Goal: Information Seeking & Learning: Learn about a topic

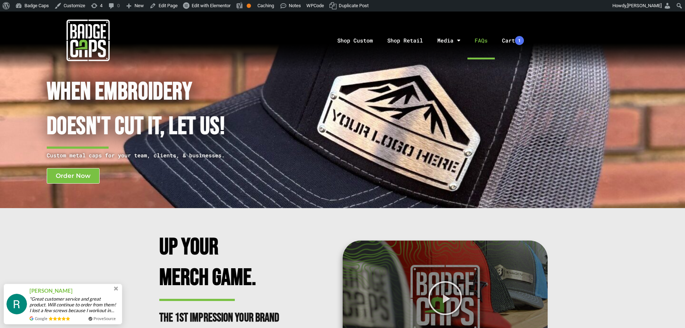
click at [473, 43] on link "FAQs" at bounding box center [481, 41] width 27 height 38
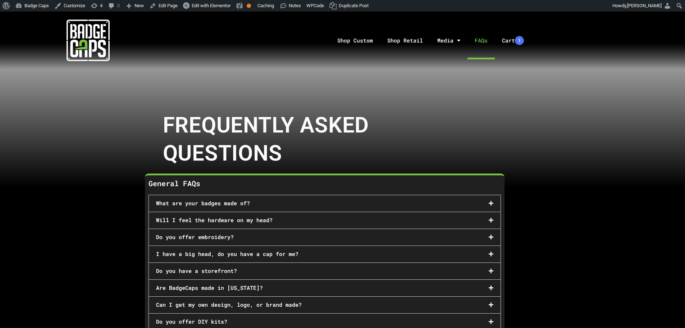
scroll to position [36, 0]
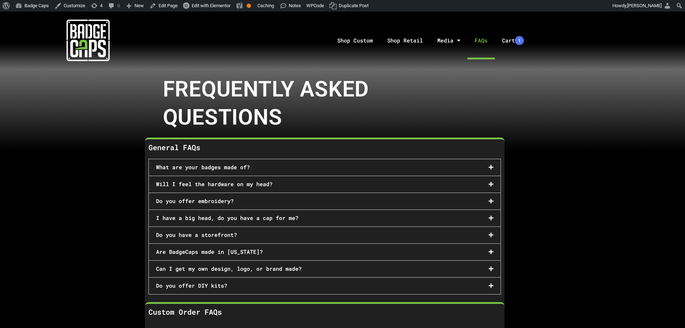
click at [277, 161] on div "What are your badges made of?" at bounding box center [325, 167] width 352 height 17
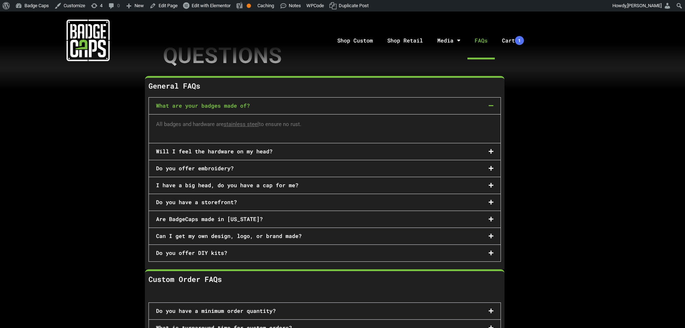
scroll to position [108, 0]
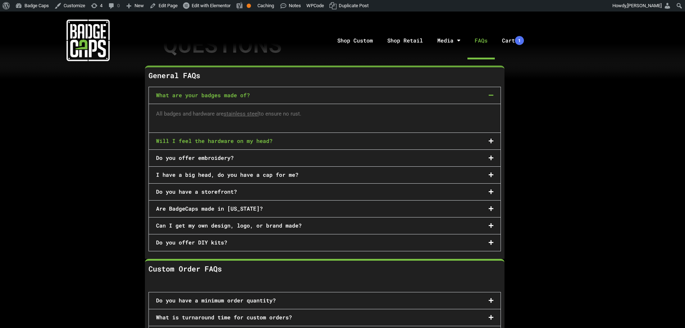
click at [258, 137] on link "Will I feel the hardware on my head?" at bounding box center [214, 140] width 117 height 7
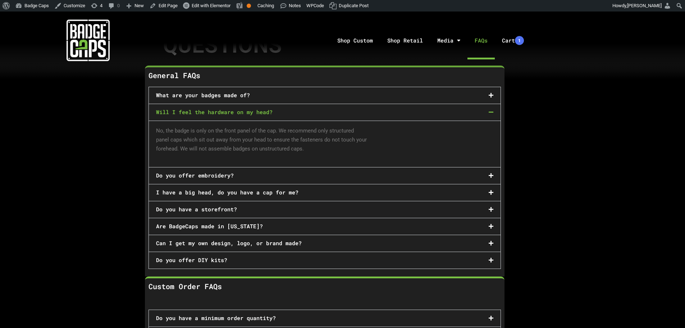
click at [253, 174] on div "Do you offer embroidery?" at bounding box center [325, 175] width 352 height 17
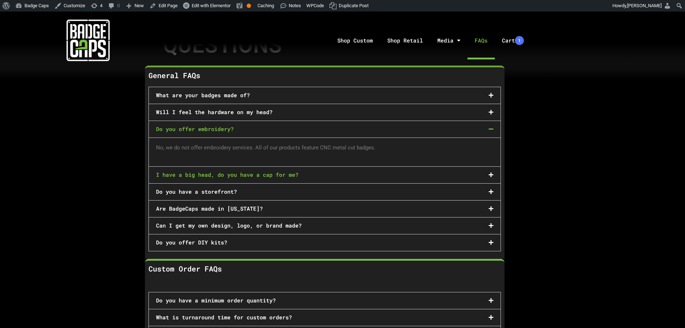
click at [255, 177] on div "I have a big head, do you have a cap for me?" at bounding box center [325, 175] width 352 height 17
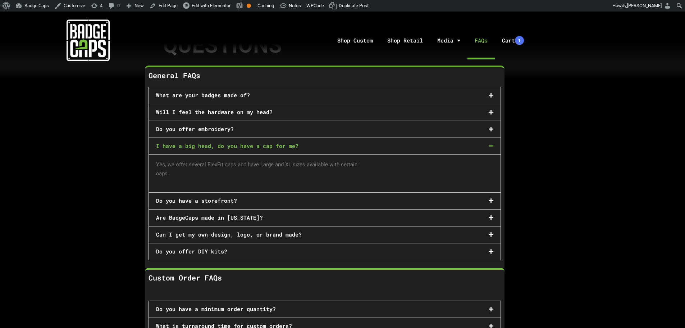
click at [247, 199] on div "Do you have a storefront?" at bounding box center [325, 200] width 352 height 17
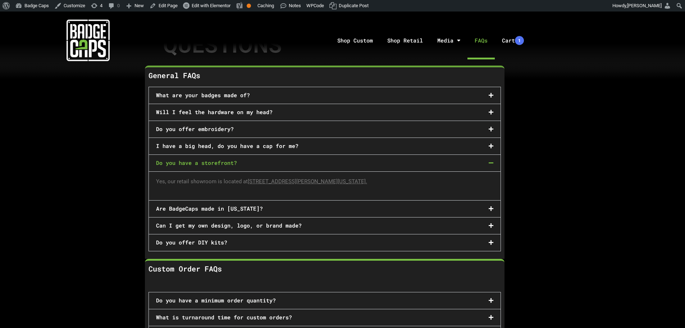
click at [248, 210] on div "Are BadgeCaps made in Texas?" at bounding box center [325, 208] width 352 height 17
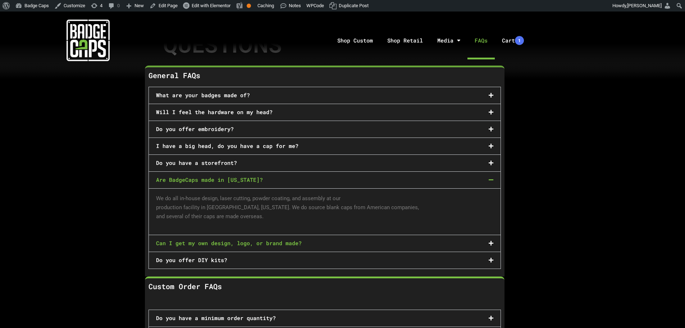
click at [240, 242] on link "Can I get my own design, logo, or brand made?" at bounding box center [229, 242] width 146 height 7
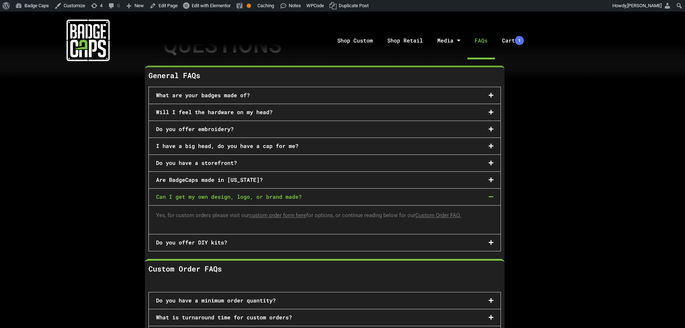
click at [240, 242] on div "Do you offer DIY kits?" at bounding box center [325, 242] width 352 height 17
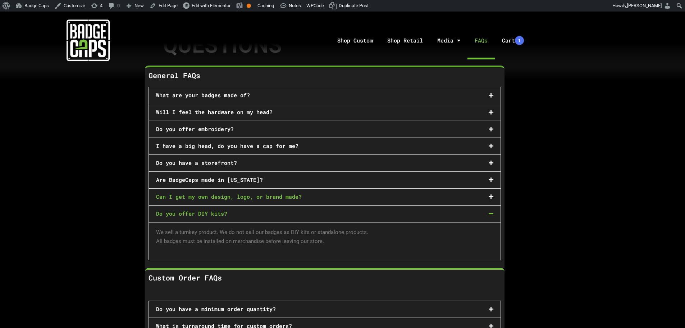
click at [222, 193] on link "Can I get my own design, logo, or brand made?" at bounding box center [229, 196] width 146 height 7
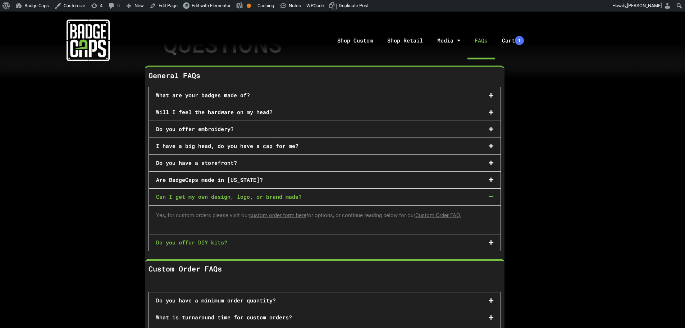
click at [220, 238] on link "Do you offer DIY kits?" at bounding box center [191, 241] width 71 height 7
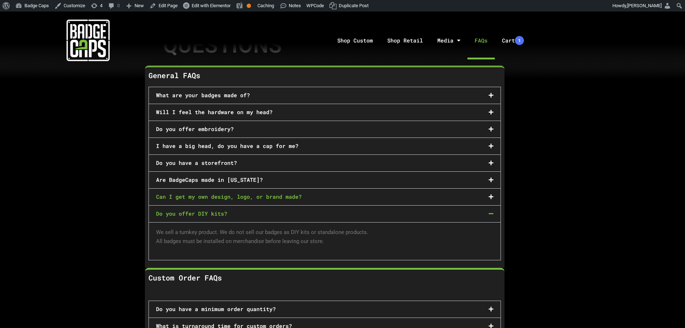
click at [222, 196] on link "Can I get my own design, logo, or brand made?" at bounding box center [229, 196] width 146 height 7
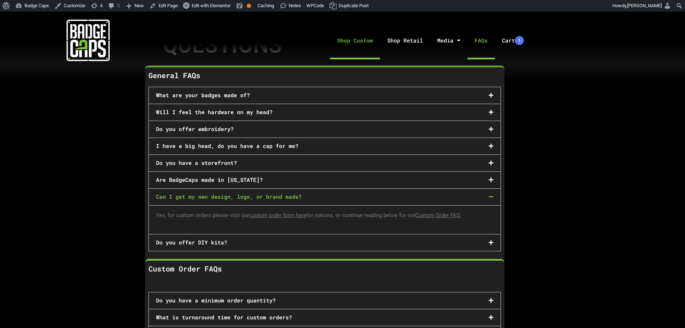
click at [357, 39] on link "Shop Custom" at bounding box center [355, 41] width 50 height 38
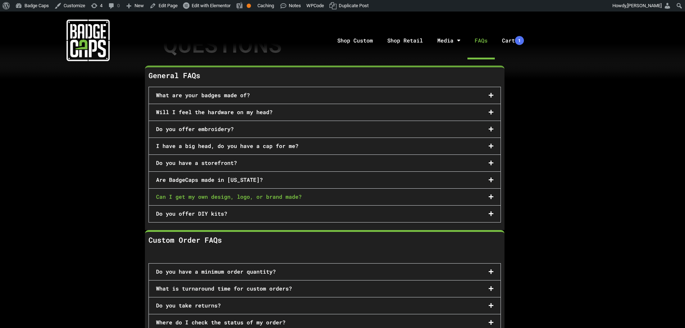
click at [257, 195] on link "Can I get my own design, logo, or brand made?" at bounding box center [229, 196] width 146 height 7
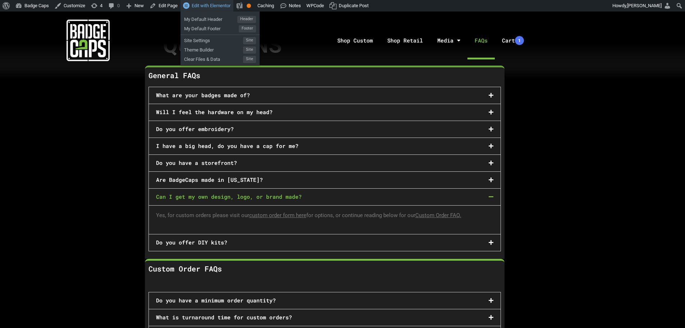
click at [208, 5] on span "Edit with Elementor" at bounding box center [211, 5] width 39 height 5
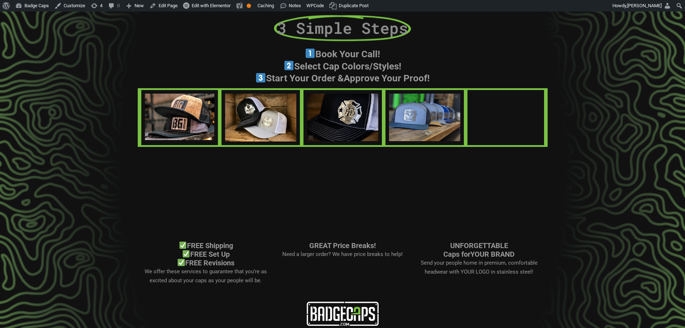
scroll to position [434, 0]
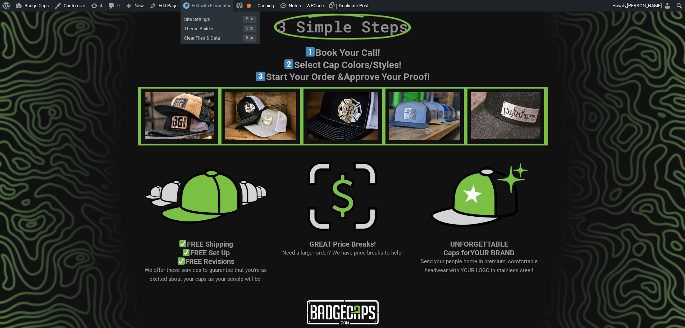
click at [219, 4] on span "Edit with Elementor" at bounding box center [211, 5] width 39 height 5
